Goal: Task Accomplishment & Management: Manage account settings

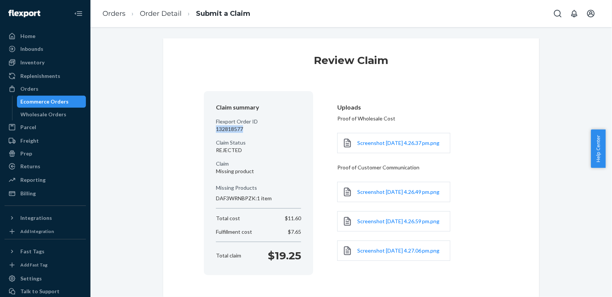
drag, startPoint x: 238, startPoint y: 127, endPoint x: 204, endPoint y: 127, distance: 34.6
click at [204, 127] on section "Claim summary Flexport Order ID 132818577 Claim Status REJECTED Claim Missing p…" at bounding box center [258, 183] width 109 height 184
click at [246, 131] on p "132818577" at bounding box center [258, 129] width 85 height 8
click at [153, 17] on link "Order Detail" at bounding box center [161, 13] width 42 height 8
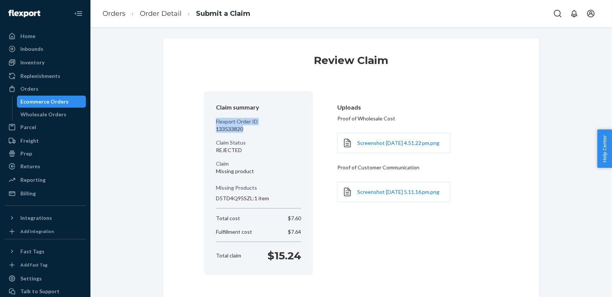
drag, startPoint x: 248, startPoint y: 131, endPoint x: 208, endPoint y: 121, distance: 41.7
click at [208, 121] on section "Claim summary Flexport Order ID 133533820 Claim Status REJECTED Claim Missing p…" at bounding box center [258, 183] width 109 height 184
copy div "Flexport Order ID 133533820"
click at [176, 12] on link "Order Detail" at bounding box center [161, 13] width 42 height 8
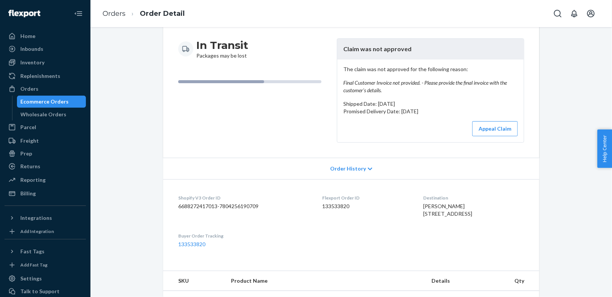
scroll to position [77, 0]
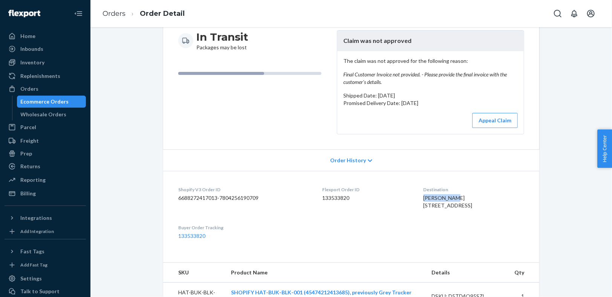
drag, startPoint x: 443, startPoint y: 197, endPoint x: 410, endPoint y: 200, distance: 33.7
click at [410, 200] on dl "Shopify V3 Order ID 6688272417013-7804256190709 Flexport Order ID 133533820 Des…" at bounding box center [351, 213] width 376 height 84
copy span "Saeed Rouhi"
click at [478, 116] on button "Appeal Claim" at bounding box center [495, 120] width 46 height 15
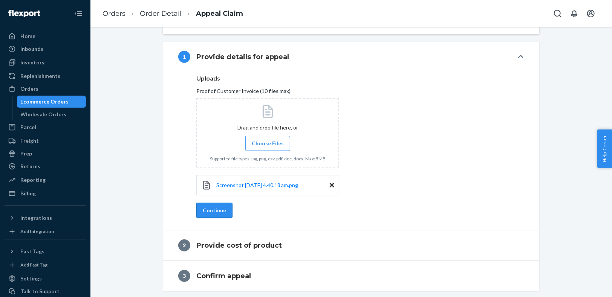
click at [220, 208] on button "Continue" at bounding box center [214, 210] width 36 height 15
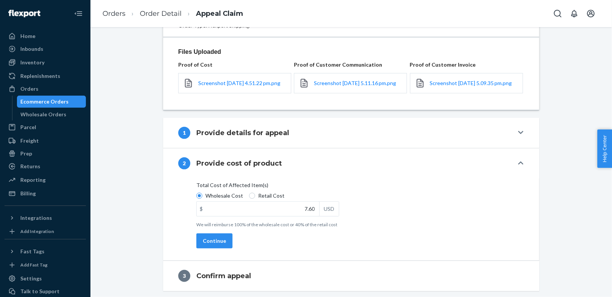
scroll to position [95, 0]
drag, startPoint x: 247, startPoint y: 196, endPoint x: 255, endPoint y: 200, distance: 8.6
click at [249, 196] on input "Retail Cost" at bounding box center [252, 196] width 6 height 6
radio input "true"
radio input "false"
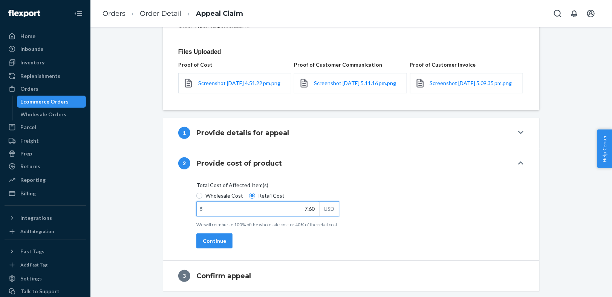
click at [301, 213] on input "7.60" at bounding box center [258, 209] width 122 height 14
paste input "19.0"
type input "19.00"
click at [209, 242] on button "Continue" at bounding box center [214, 240] width 36 height 15
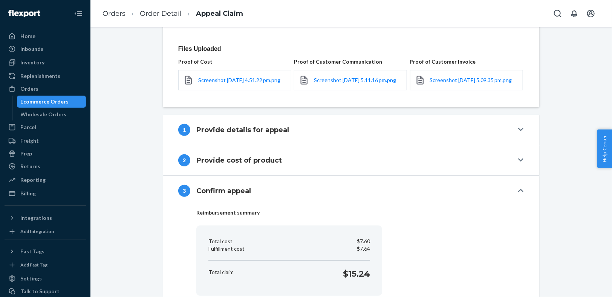
scroll to position [150, 0]
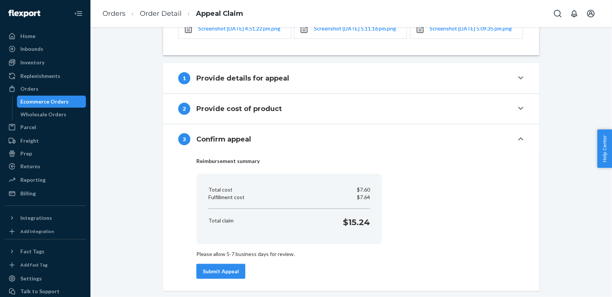
drag, startPoint x: 227, startPoint y: 269, endPoint x: 242, endPoint y: 255, distance: 20.5
click at [226, 269] on button "Submit Appeal" at bounding box center [220, 271] width 49 height 15
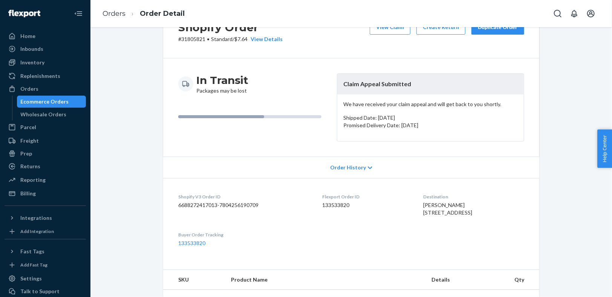
scroll to position [12, 0]
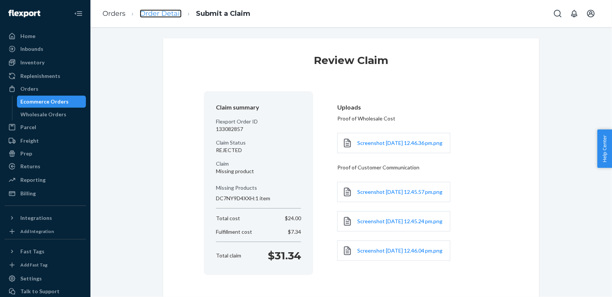
click at [165, 17] on link "Order Detail" at bounding box center [161, 13] width 42 height 8
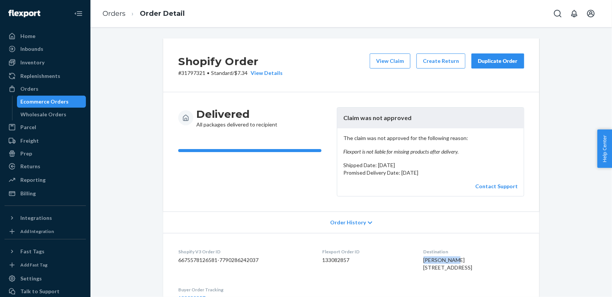
drag, startPoint x: 429, startPoint y: 259, endPoint x: 401, endPoint y: 258, distance: 27.9
click at [401, 258] on dl "Shopify V3 Order ID 6675578126581-7790286242037 Flexport Order ID 133082857 Des…" at bounding box center [351, 275] width 376 height 84
copy span "Terri Brice"
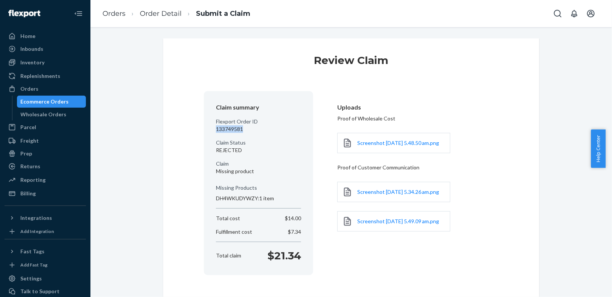
drag, startPoint x: 243, startPoint y: 130, endPoint x: 204, endPoint y: 126, distance: 39.1
click at [204, 126] on section "Claim summary Flexport Order ID 133749581 Claim Status REJECTED Claim Missing p…" at bounding box center [258, 183] width 109 height 184
